Goal: Find specific page/section

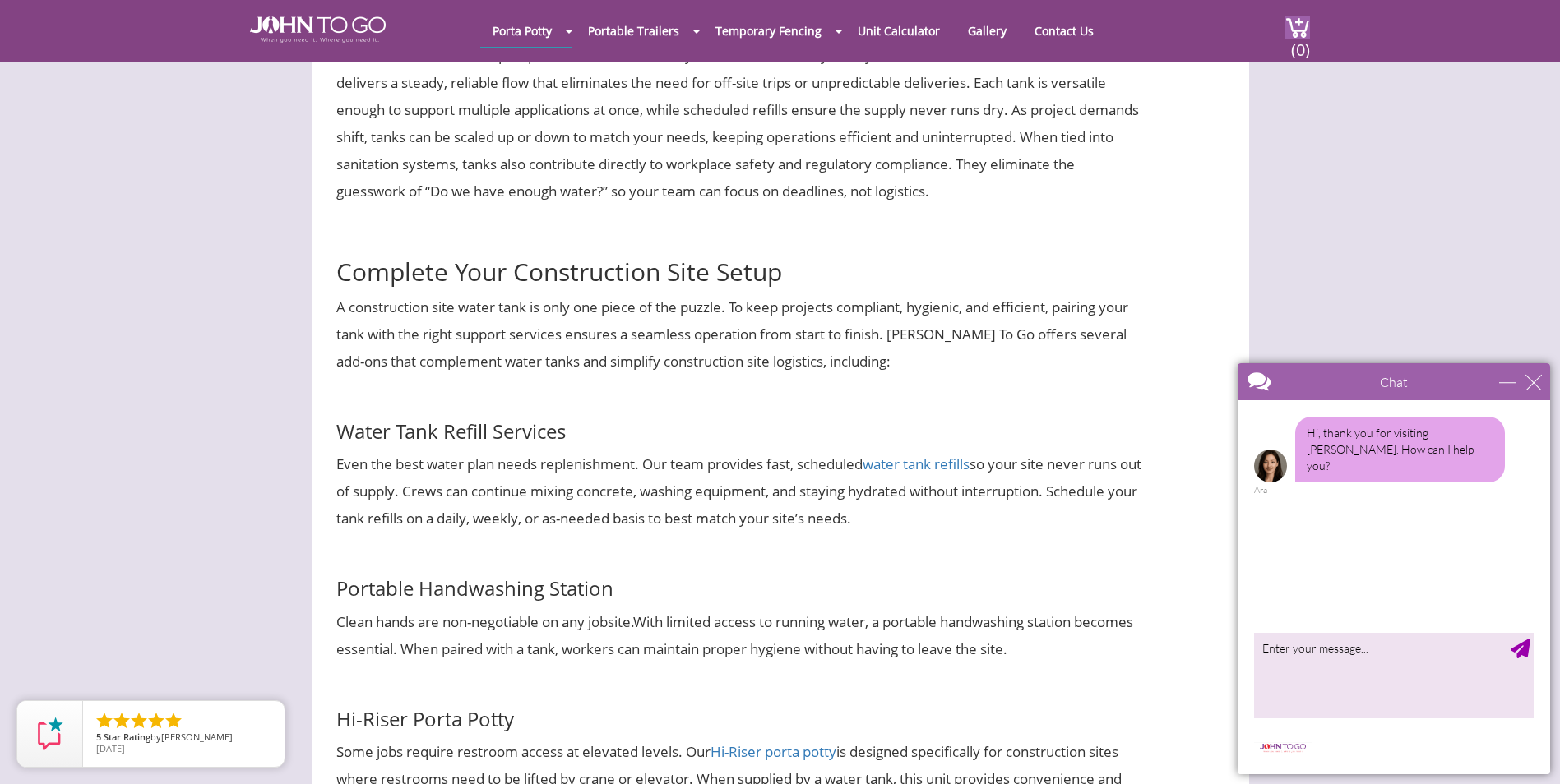
scroll to position [2467, 0]
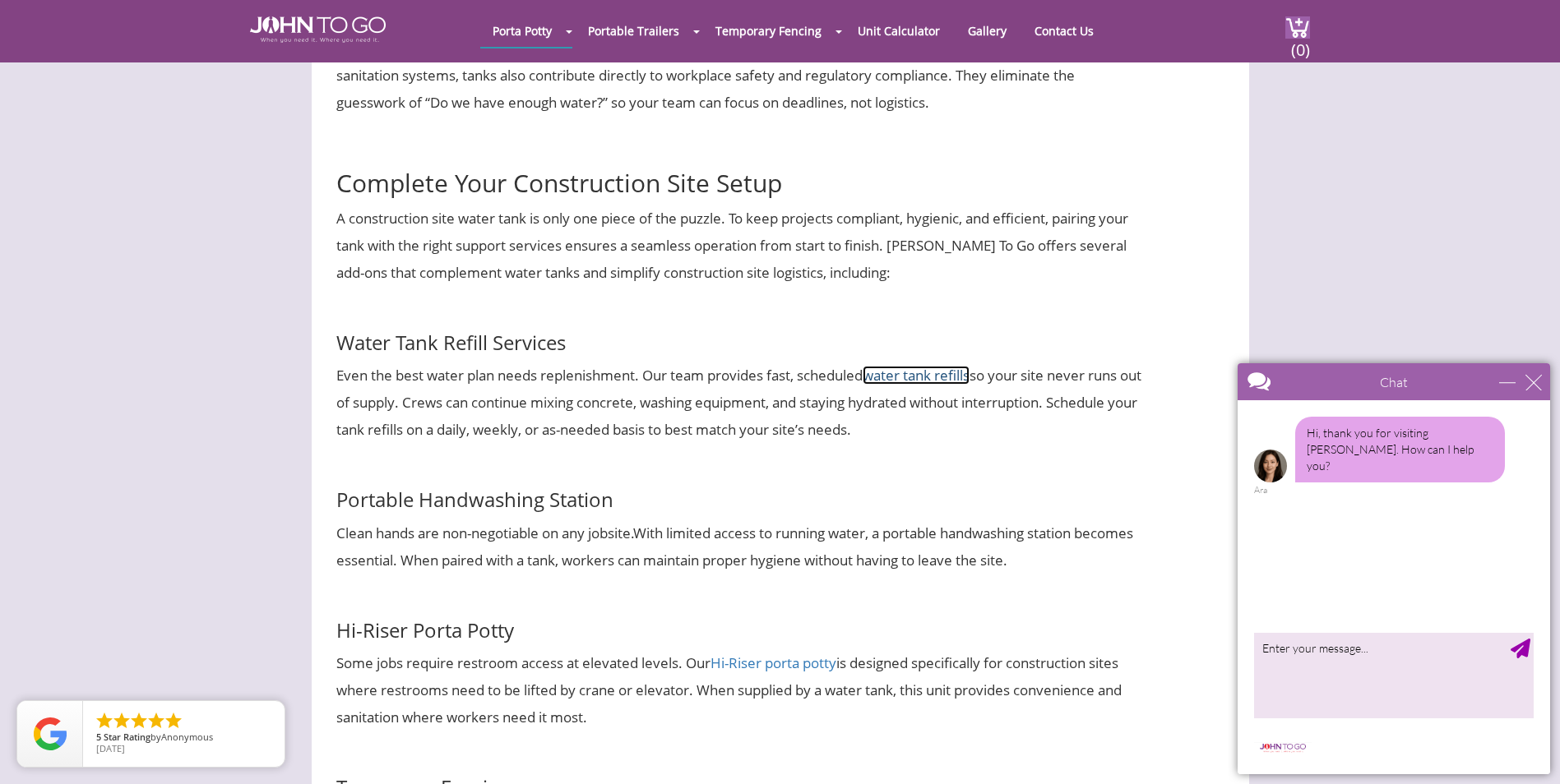
click at [925, 366] on span "water tank refills" at bounding box center [916, 375] width 107 height 19
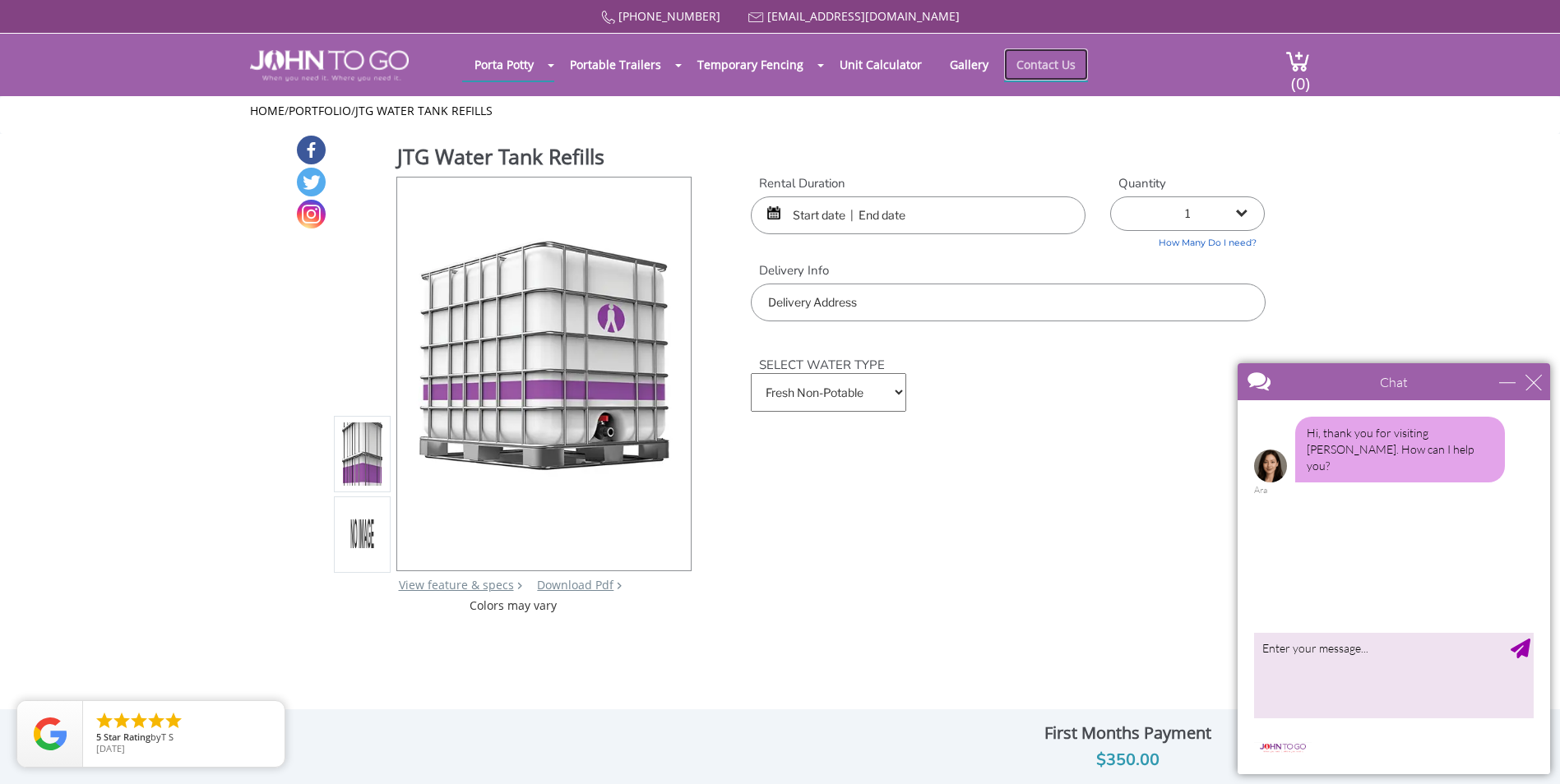
click at [1027, 60] on link "Contact Us" at bounding box center [1046, 65] width 84 height 32
